Goal: Download file/media

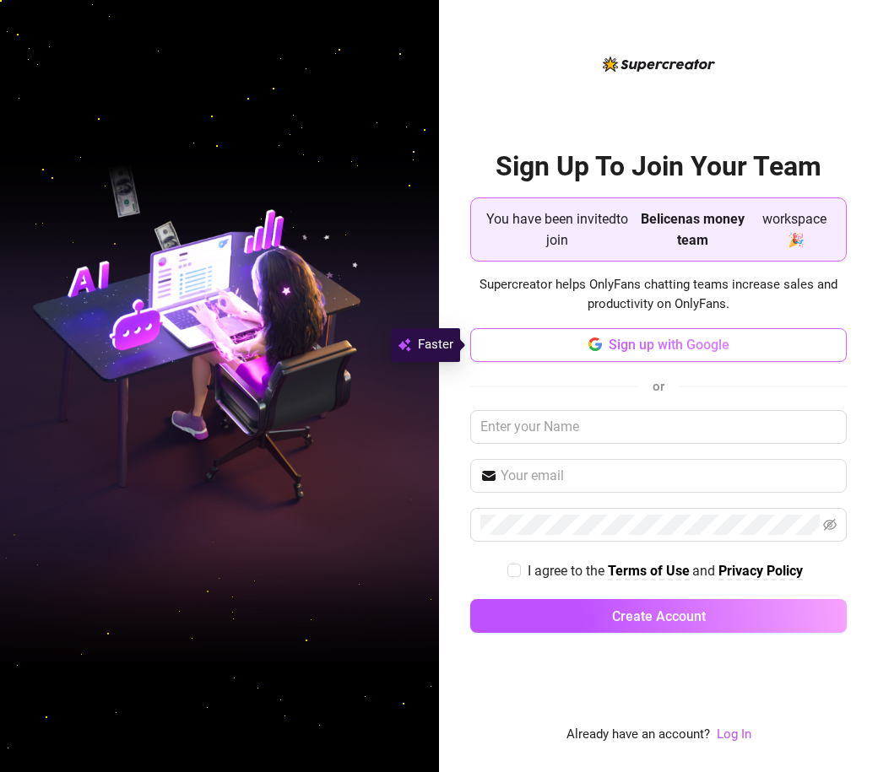
click at [603, 349] on button "Sign up with Google" at bounding box center [658, 345] width 376 height 34
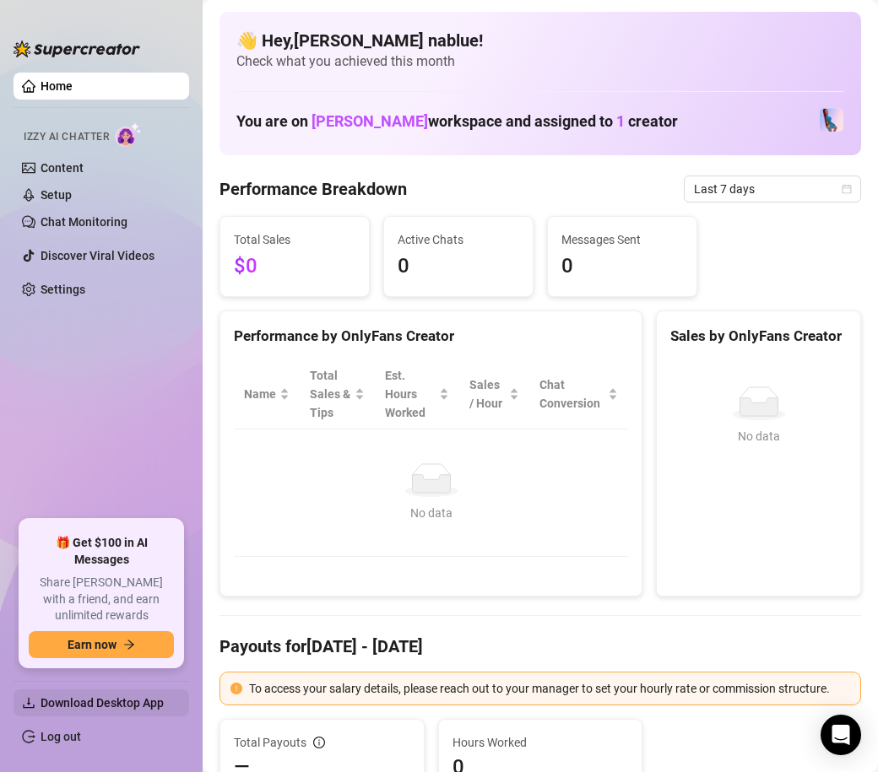
click at [123, 708] on span "Download Desktop App" at bounding box center [102, 703] width 123 height 14
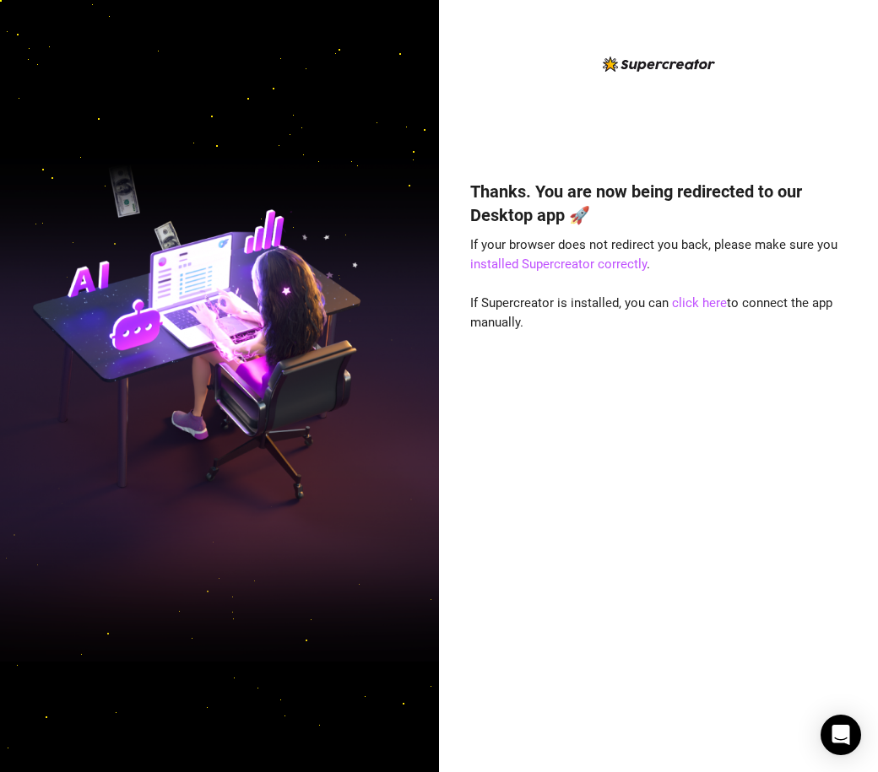
click at [580, 553] on div "Thanks. You are now being redirected to our Desktop app 🚀 If your browser does …" at bounding box center [658, 451] width 376 height 588
